Goal: Find specific page/section: Find specific page/section

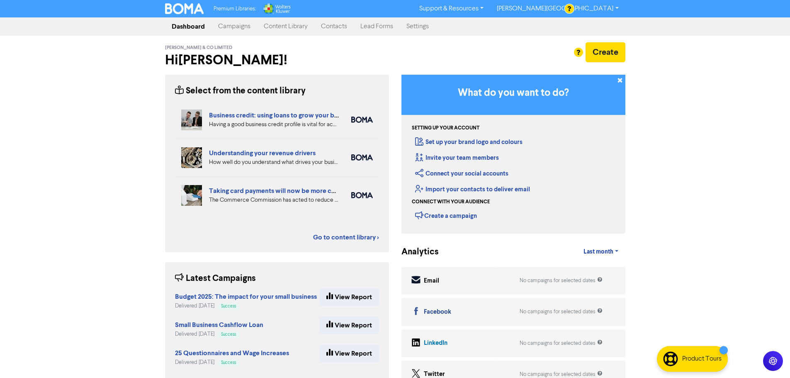
click at [336, 21] on link "Contacts" at bounding box center [333, 26] width 39 height 17
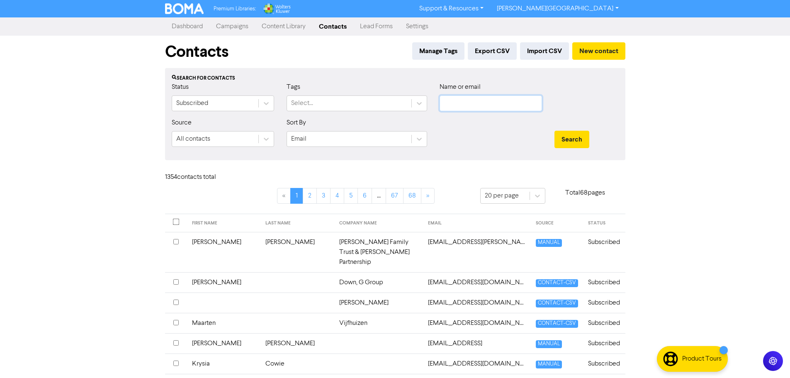
click at [476, 102] on input "text" at bounding box center [490, 103] width 102 height 16
paste input "anna@primenumbers.co.nz"
type input "anna@primenumbers.co.nz"
click at [559, 142] on button "Search" at bounding box center [571, 139] width 35 height 17
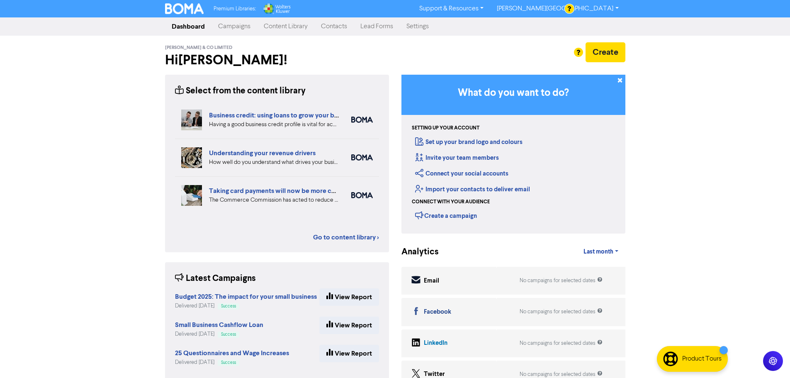
drag, startPoint x: 338, startPoint y: 28, endPoint x: 342, endPoint y: 34, distance: 6.3
click at [338, 28] on link "Contacts" at bounding box center [333, 26] width 39 height 17
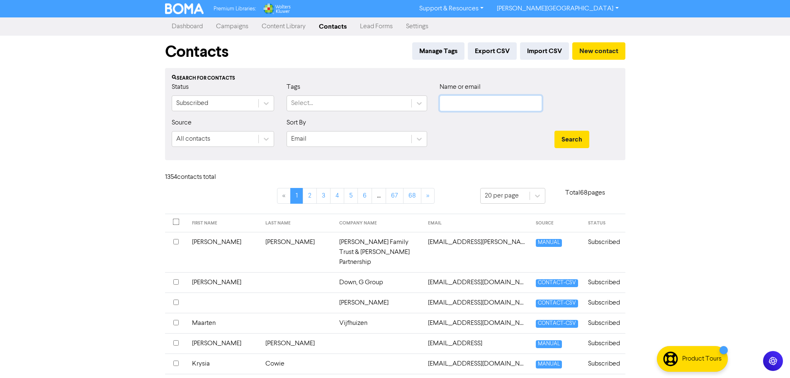
click at [471, 104] on input "text" at bounding box center [490, 103] width 102 height 16
paste input "[EMAIL_ADDRESS][PERSON_NAME][DOMAIN_NAME]"
type input "[EMAIL_ADDRESS][PERSON_NAME][DOMAIN_NAME]"
click at [554, 131] on button "Search" at bounding box center [571, 139] width 35 height 17
